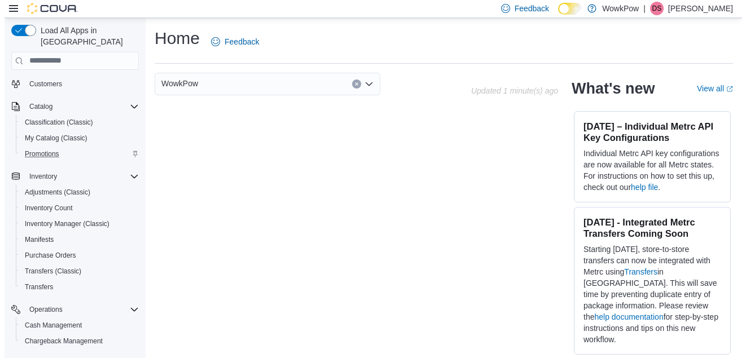
scroll to position [79, 0]
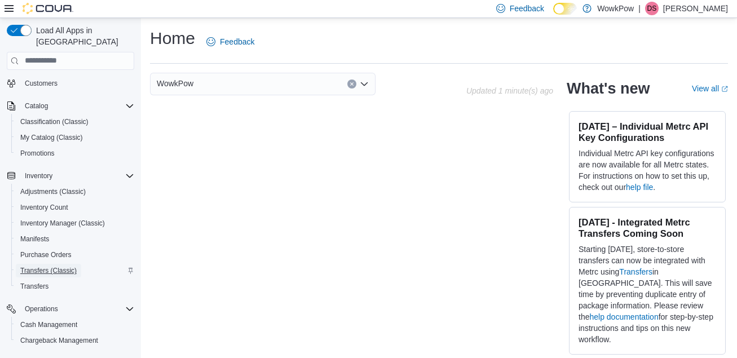
click at [67, 266] on span "Transfers (Classic)" at bounding box center [48, 270] width 56 height 9
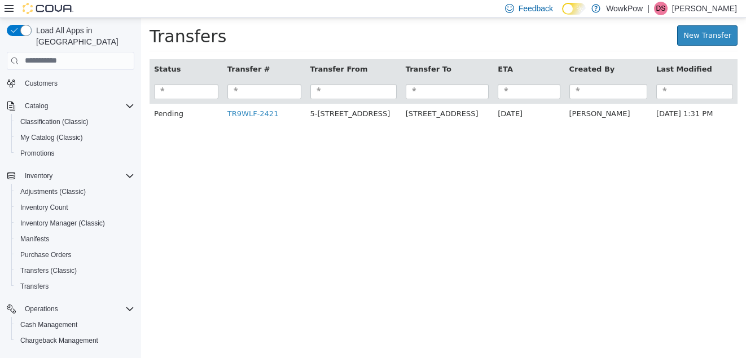
click at [324, 135] on html "× Transfers New Transfer Status Transfer # Transfer From Transfer To ETA Create…" at bounding box center [443, 75] width 605 height 117
